Goal: Navigation & Orientation: Find specific page/section

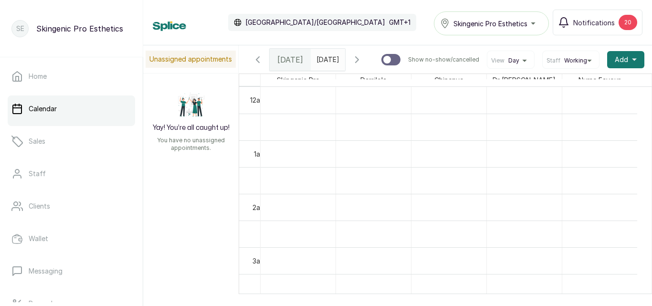
scroll to position [1038, 0]
